Goal: Navigation & Orientation: Find specific page/section

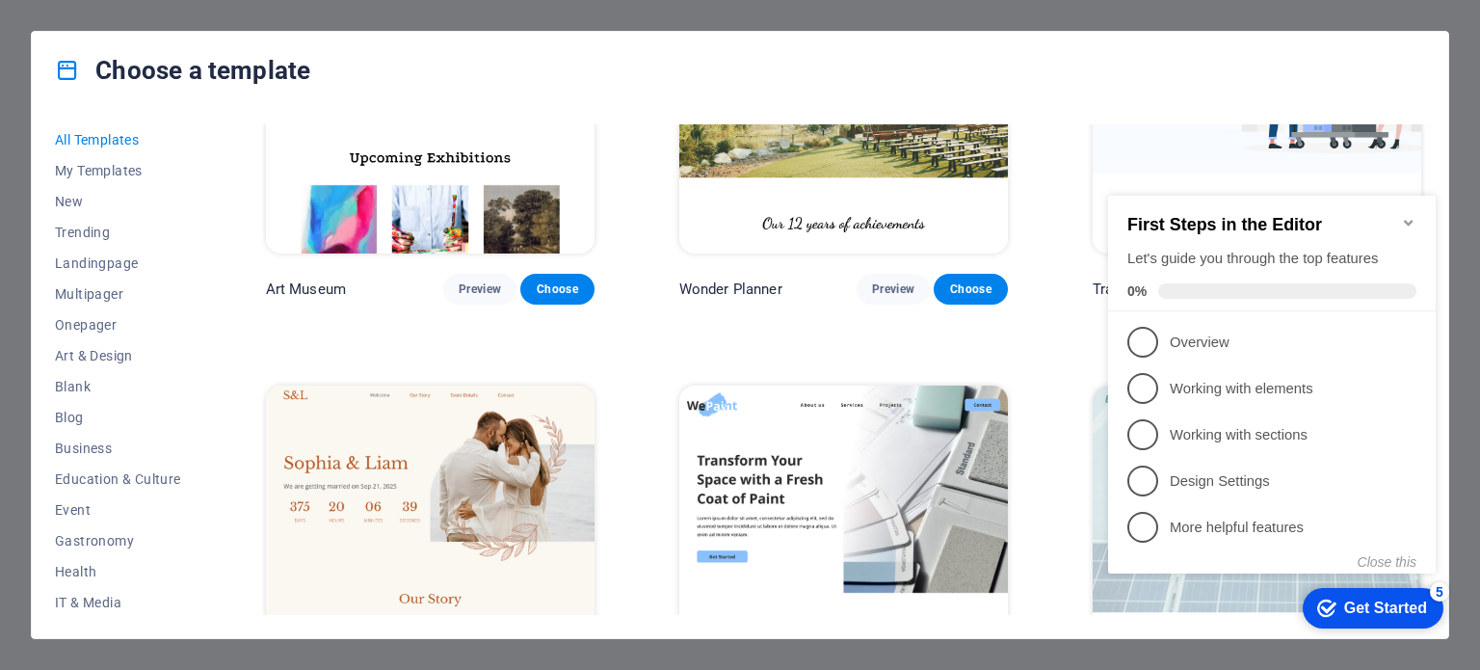
scroll to position [867, 0]
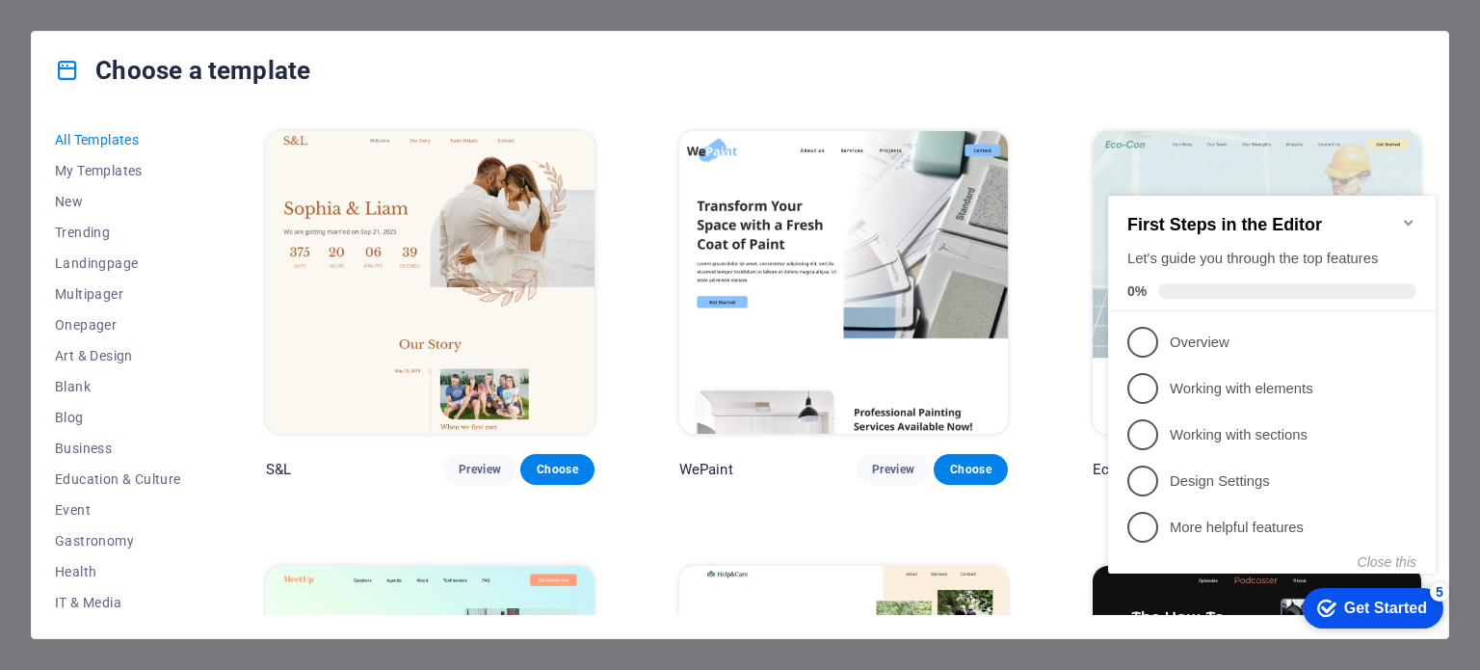
click at [0, 80] on div "Choose a template All Templates My Templates New Trending Landingpage Multipage…" at bounding box center [740, 335] width 1480 height 670
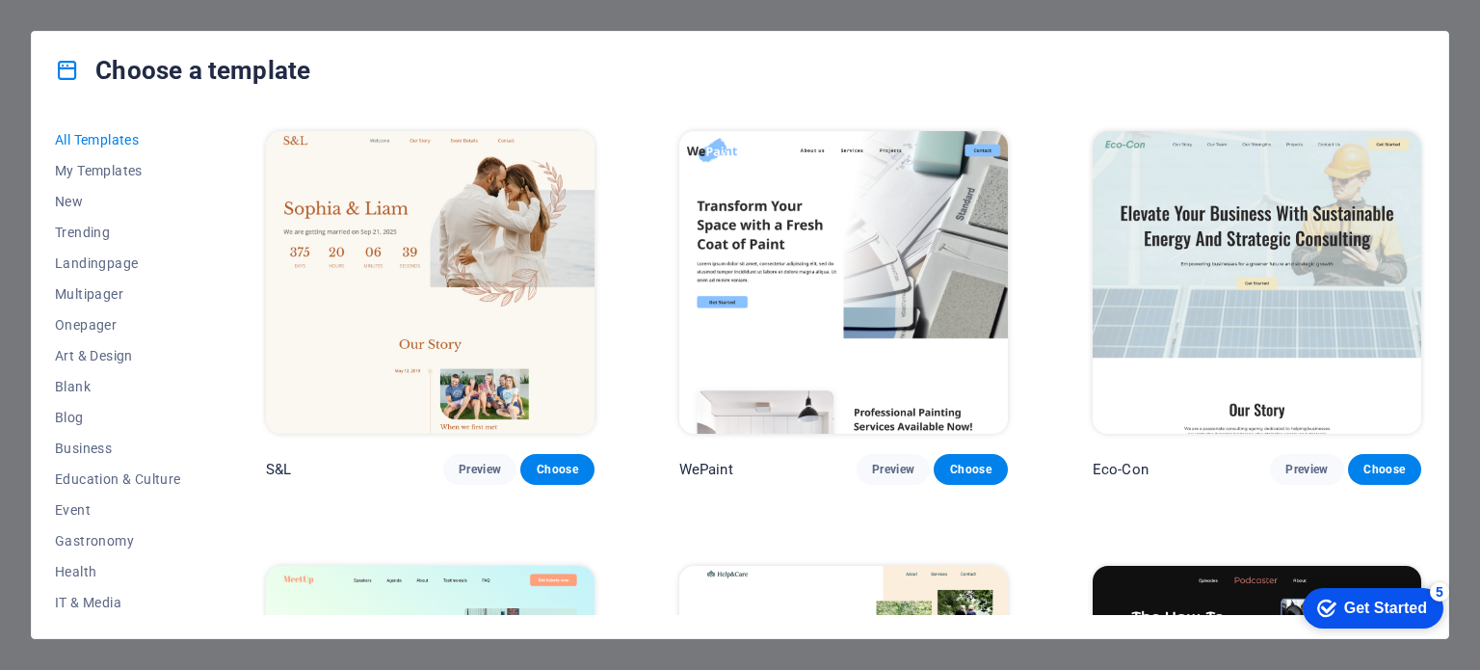
click at [1146, 11] on div "Choose a template All Templates My Templates New Trending Landingpage Multipage…" at bounding box center [740, 335] width 1480 height 670
click at [1461, 523] on div "Choose a template All Templates My Templates New Trending Landingpage Multipage…" at bounding box center [740, 335] width 1480 height 670
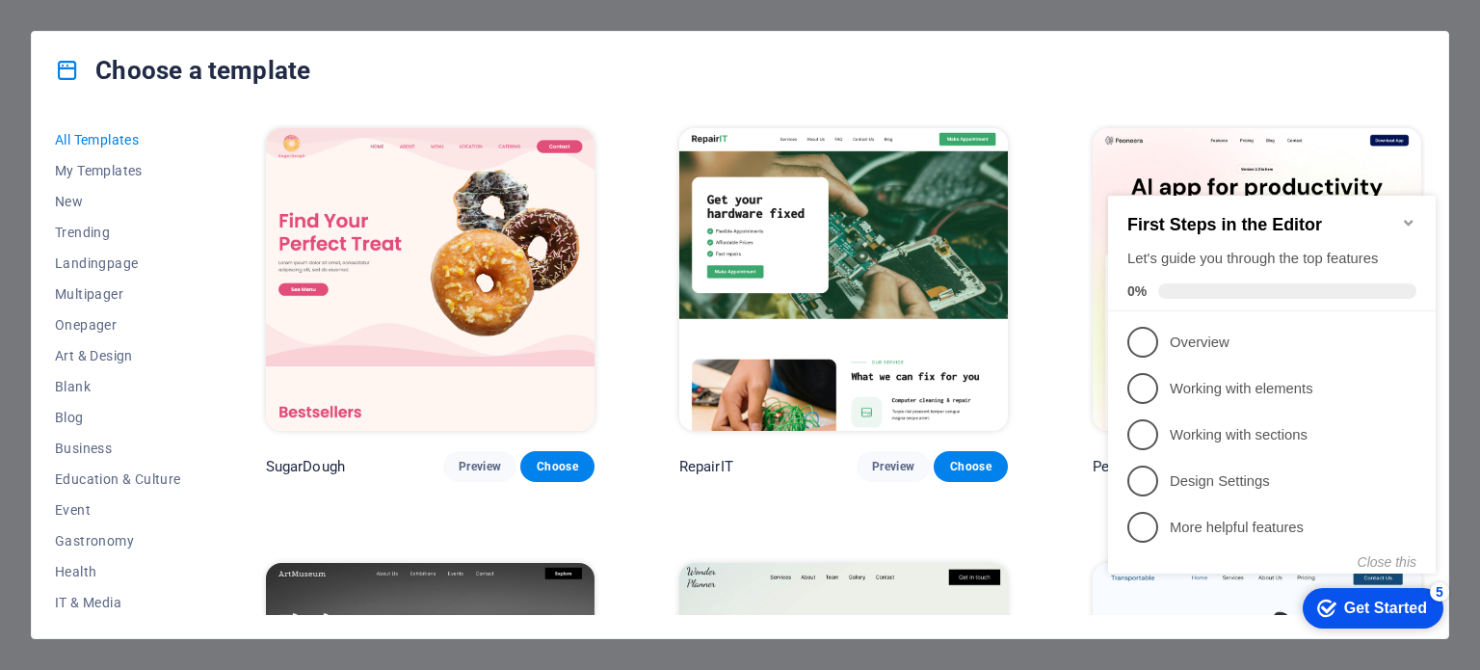
click at [0, 646] on div "Choose a template All Templates My Templates New Trending Landingpage Multipage…" at bounding box center [740, 335] width 1480 height 670
